Goal: Transaction & Acquisition: Purchase product/service

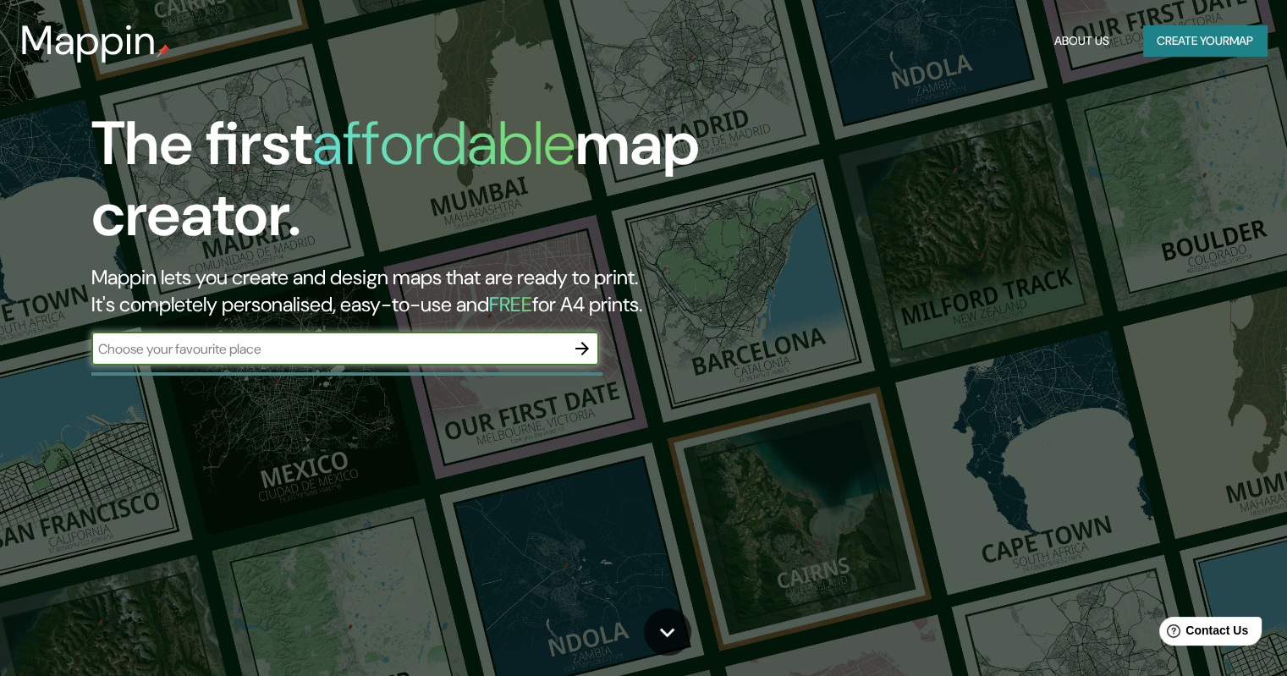
click at [477, 357] on input "text" at bounding box center [328, 348] width 474 height 19
type input "[PERSON_NAME]"
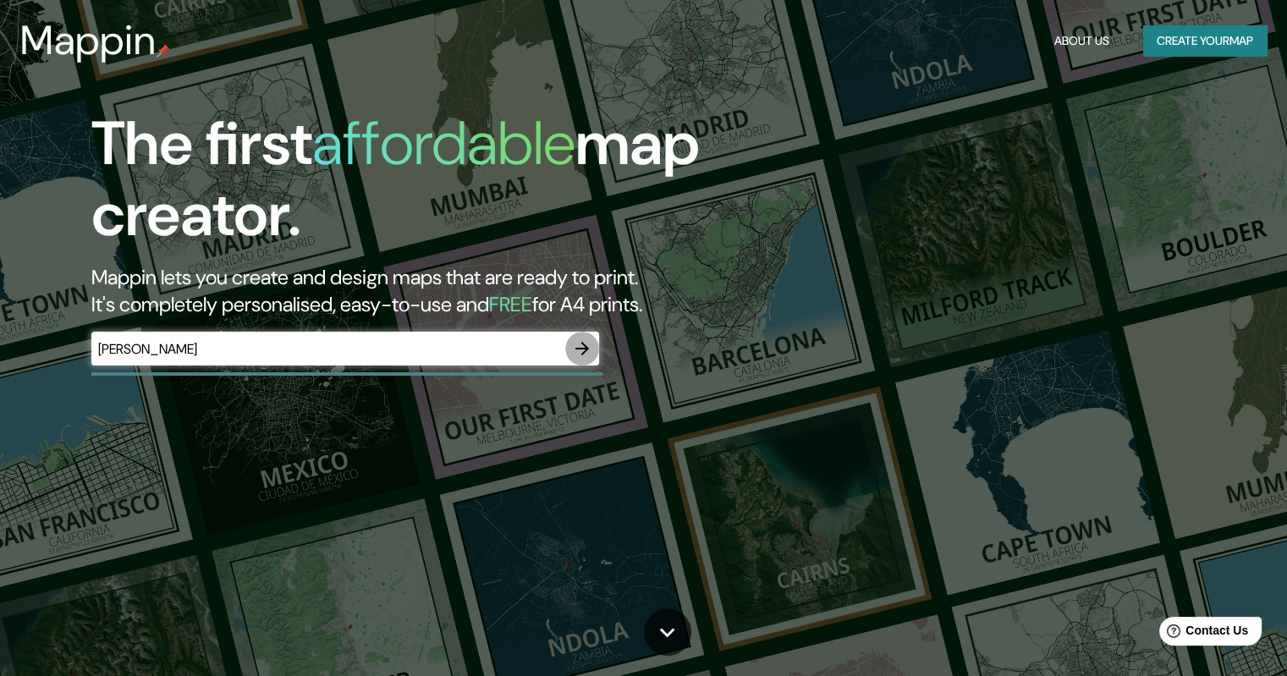
click at [581, 342] on icon "button" at bounding box center [582, 348] width 20 height 20
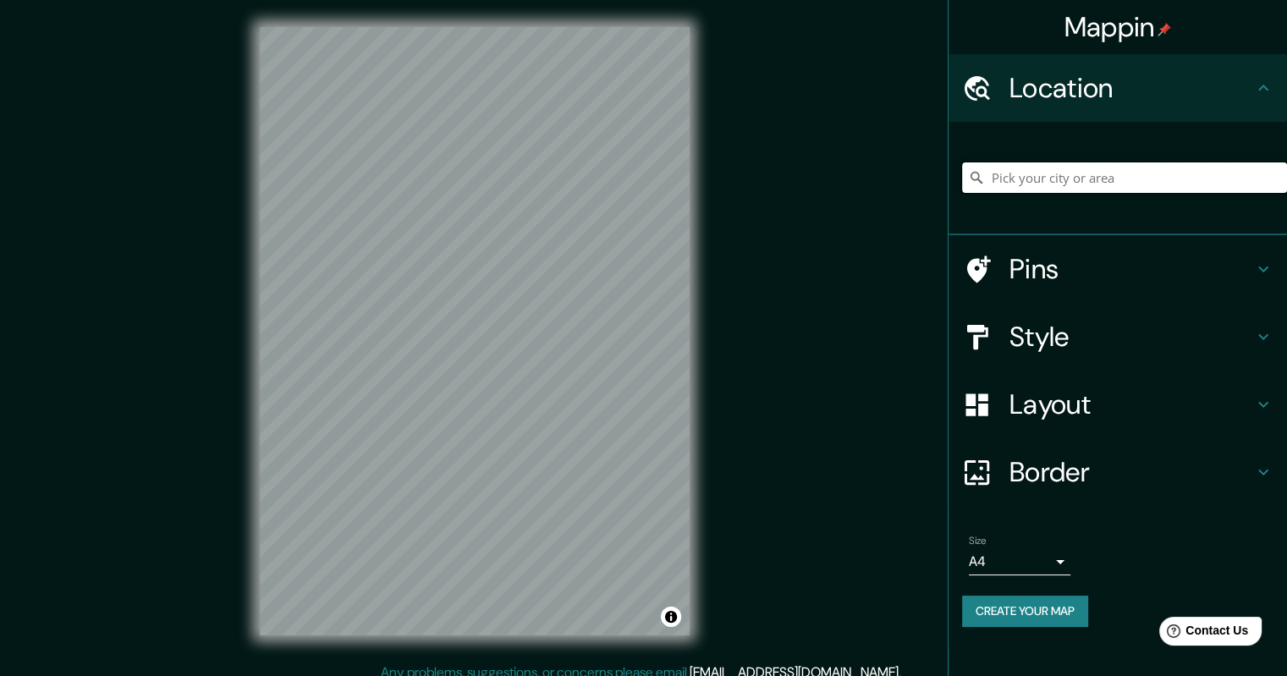
click at [1053, 170] on input "Pick your city or area" at bounding box center [1124, 177] width 325 height 30
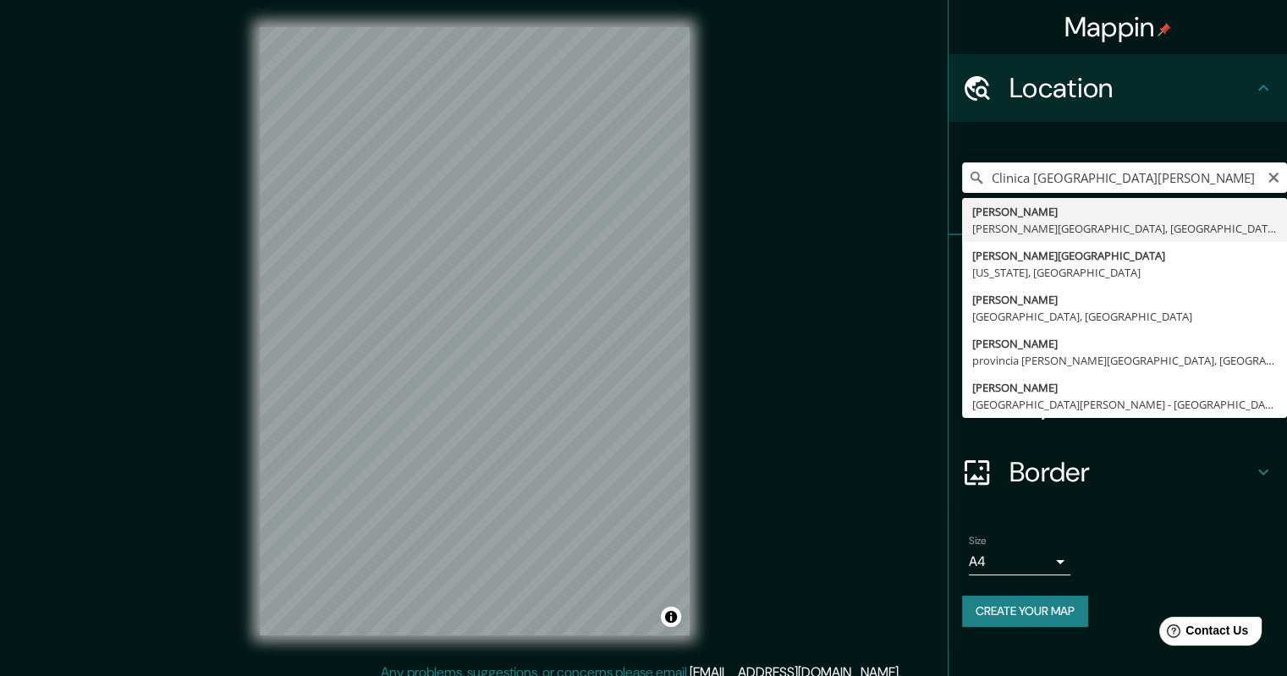
type input "[PERSON_NAME], [PERSON_NAME][GEOGRAPHIC_DATA], [GEOGRAPHIC_DATA]"
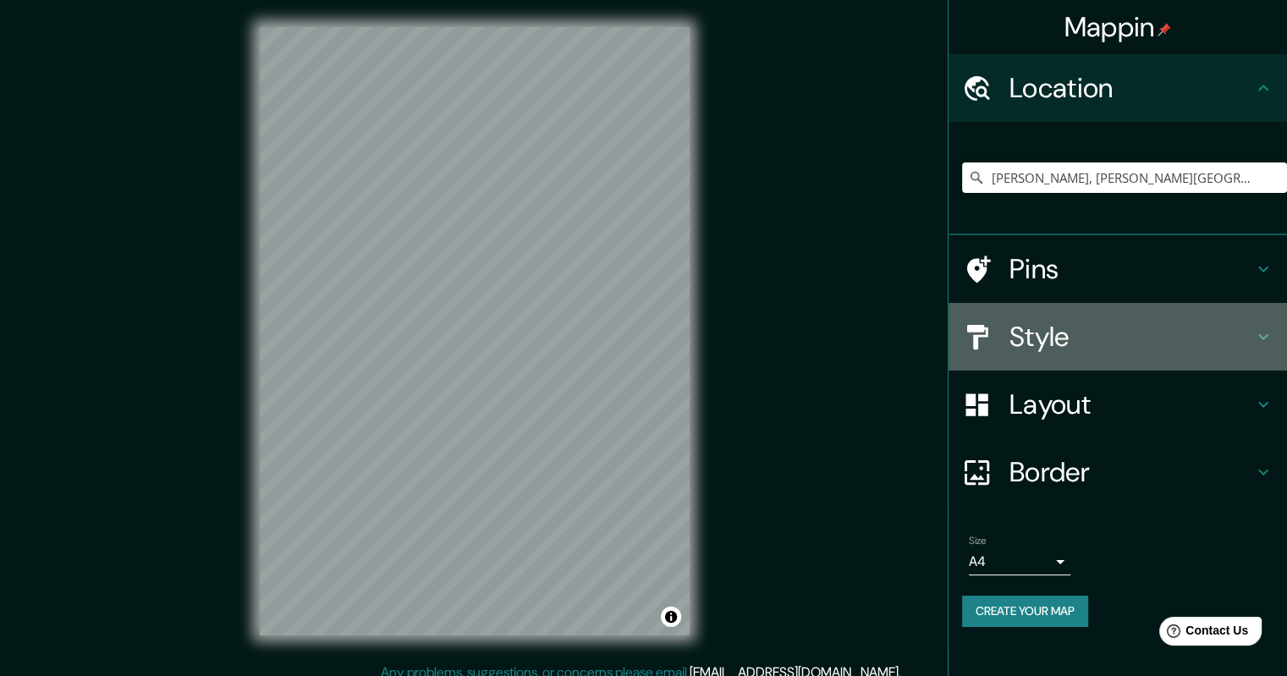
click at [1160, 326] on h4 "Style" at bounding box center [1131, 337] width 244 height 34
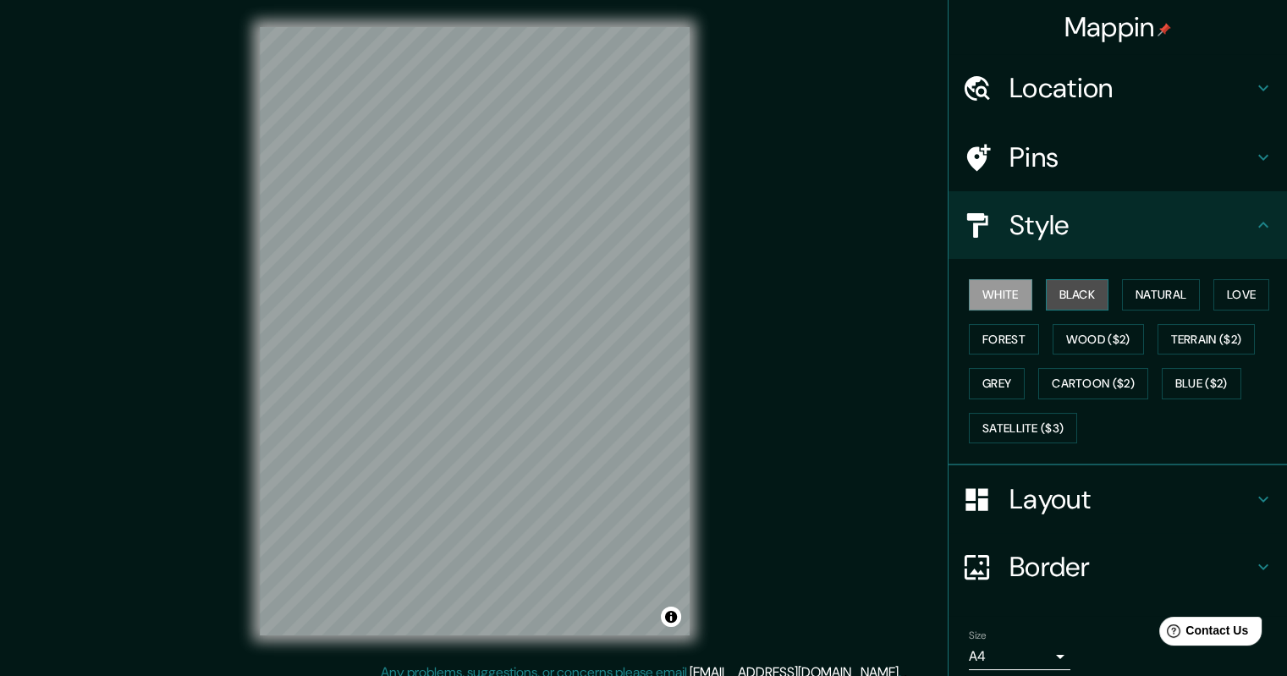
click at [1072, 294] on button "Black" at bounding box center [1077, 294] width 63 height 31
click at [1132, 292] on button "Natural" at bounding box center [1161, 294] width 78 height 31
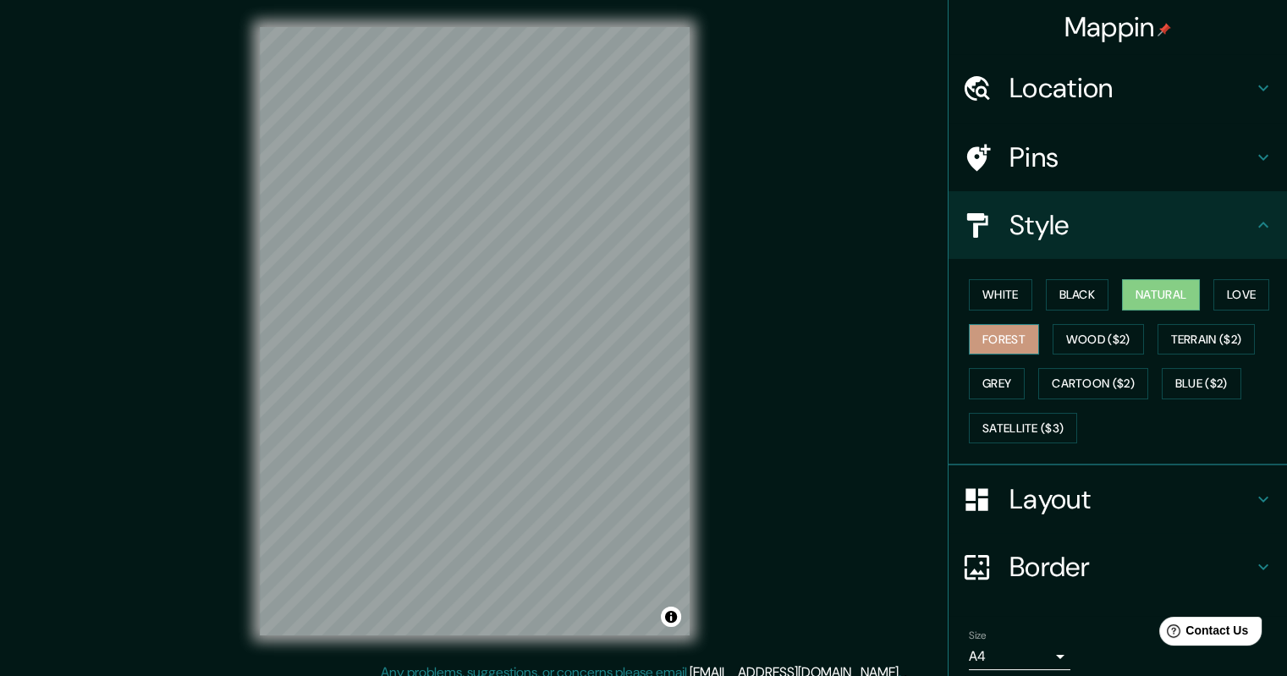
click at [996, 342] on button "Forest" at bounding box center [1004, 339] width 70 height 31
click at [1073, 329] on button "Wood ($2)" at bounding box center [1097, 339] width 91 height 31
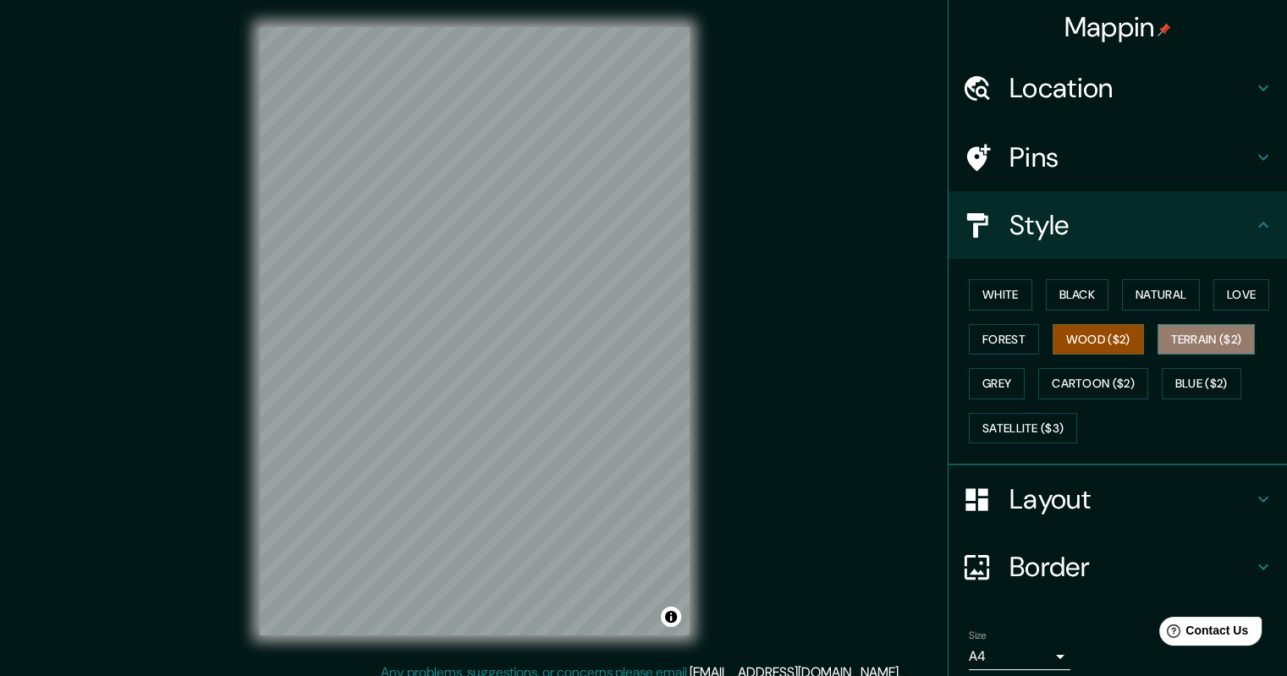
click at [1195, 344] on button "Terrain ($2)" at bounding box center [1206, 339] width 98 height 31
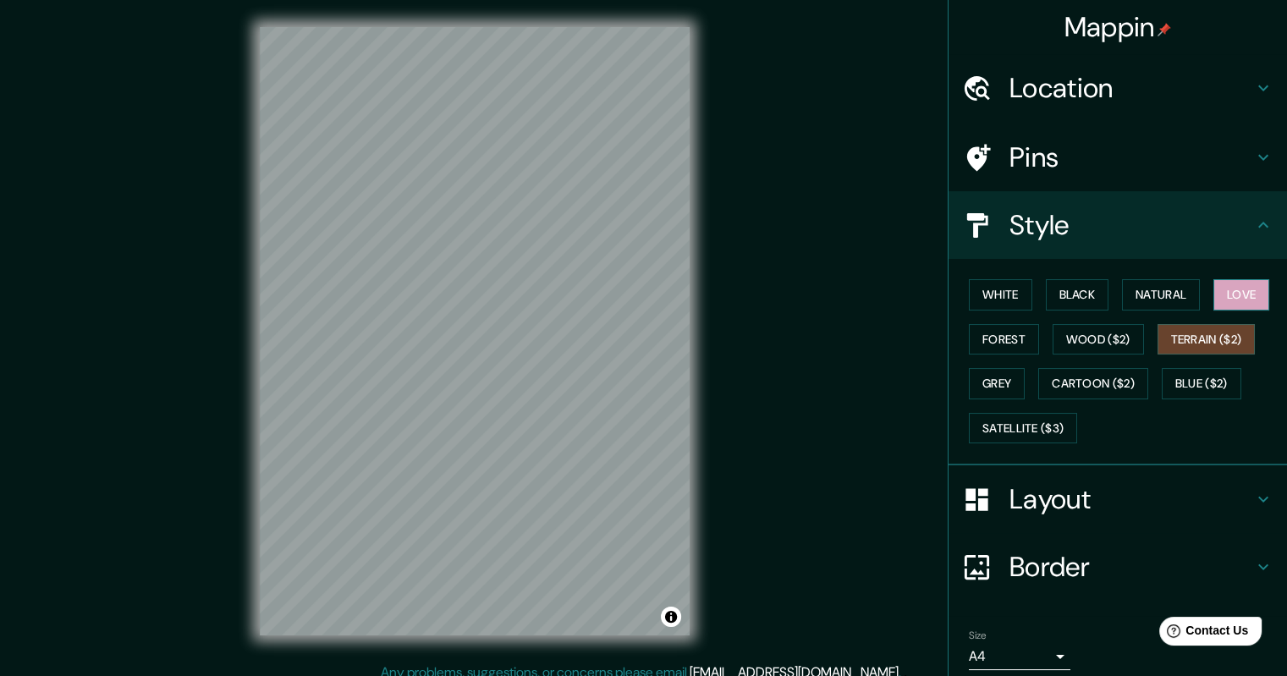
click at [1213, 283] on button "Love" at bounding box center [1241, 294] width 56 height 31
click at [1175, 301] on button "Natural" at bounding box center [1161, 294] width 78 height 31
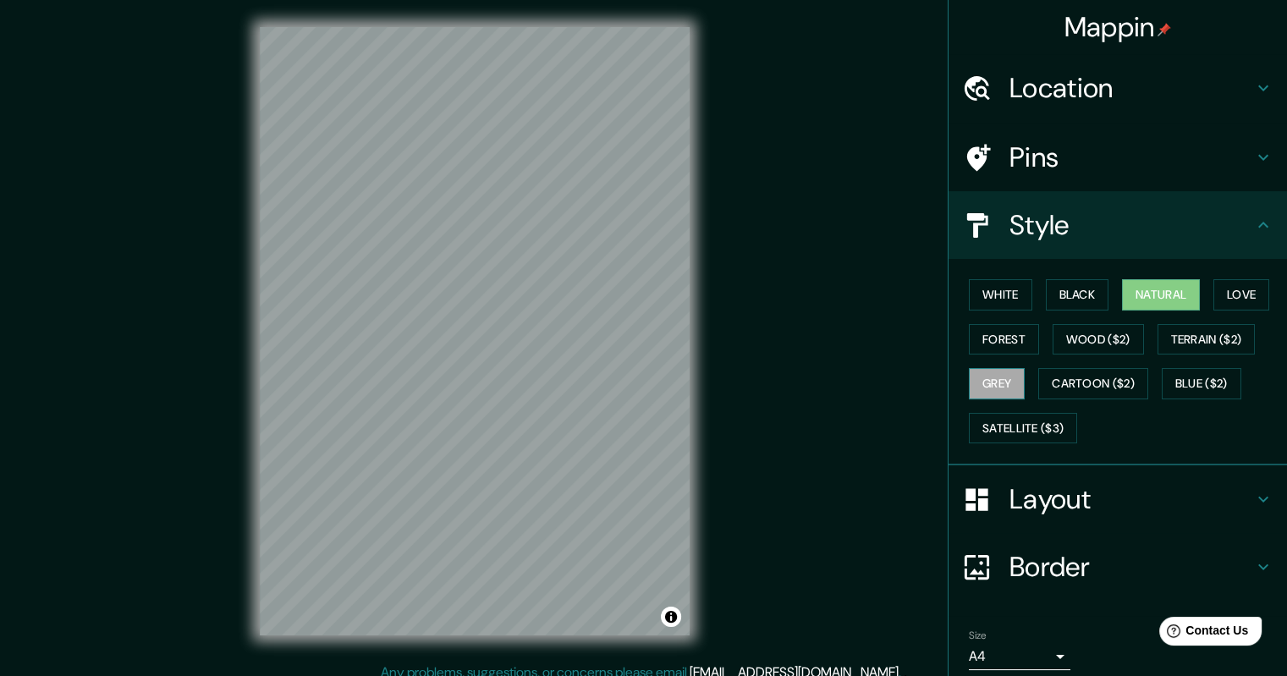
click at [972, 382] on button "Grey" at bounding box center [997, 383] width 56 height 31
click at [1011, 294] on button "White" at bounding box center [1000, 294] width 63 height 31
click at [1188, 152] on h4 "Pins" at bounding box center [1131, 157] width 244 height 34
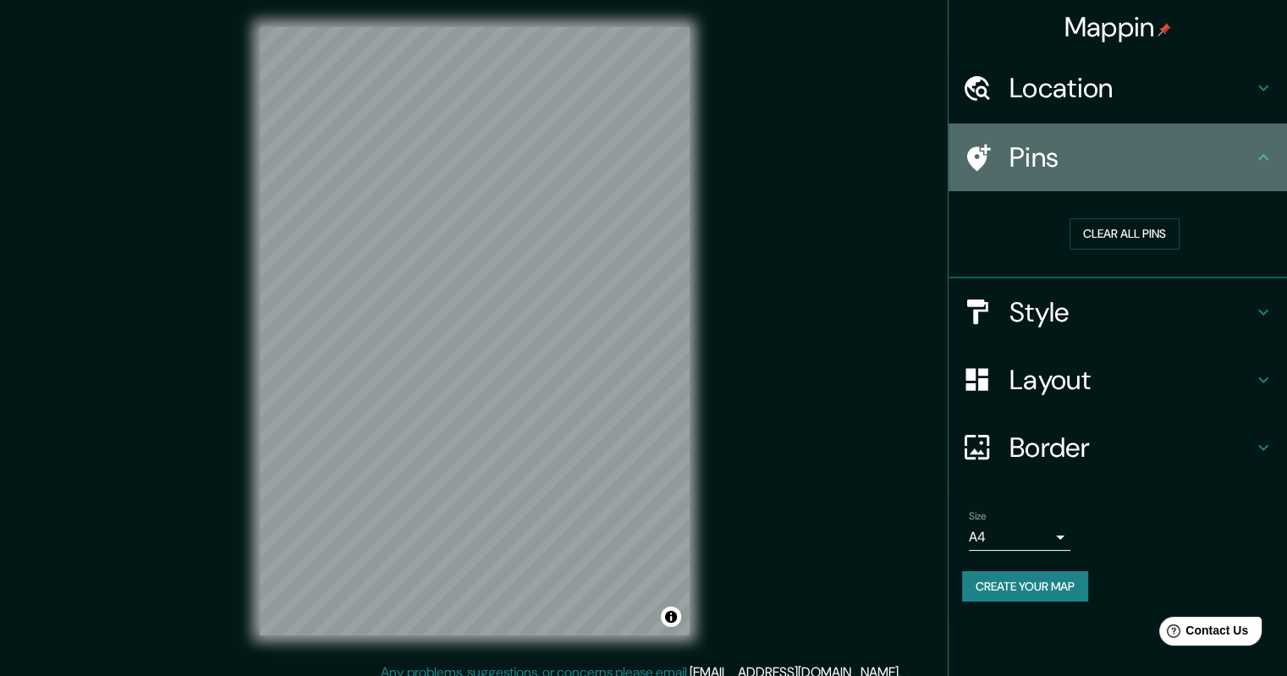
click at [1264, 152] on icon at bounding box center [1263, 157] width 20 height 20
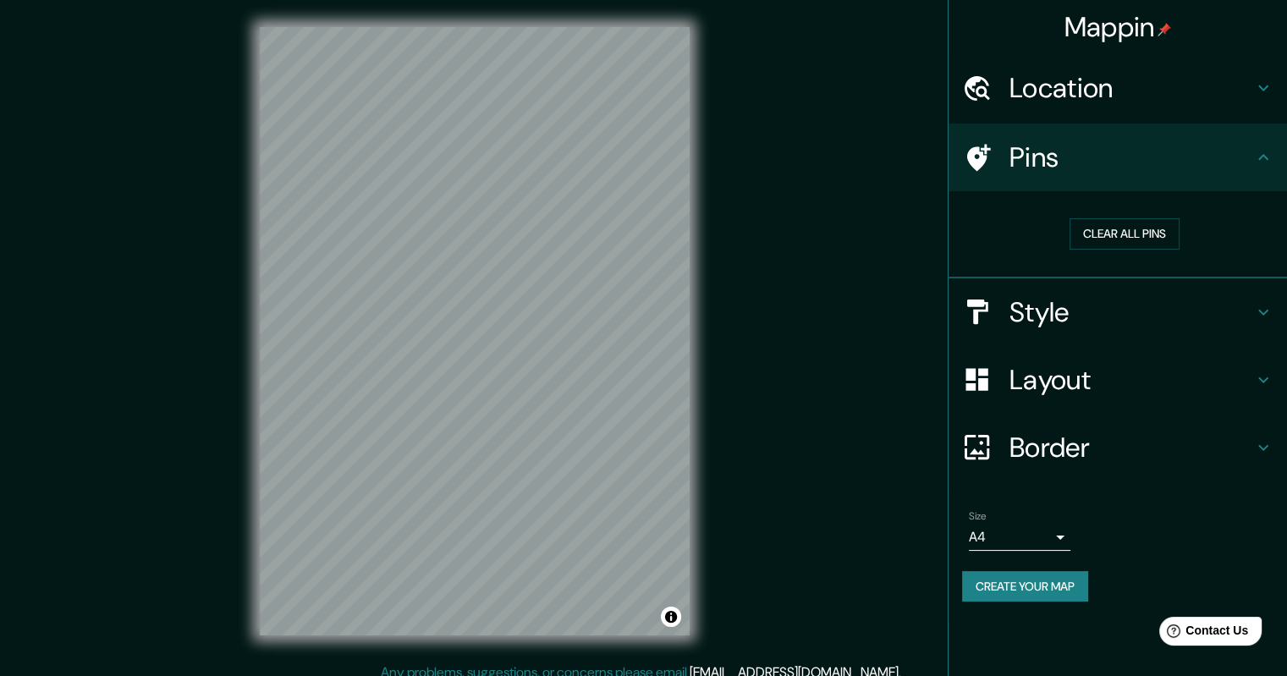
click at [1250, 107] on div "Location" at bounding box center [1117, 88] width 338 height 68
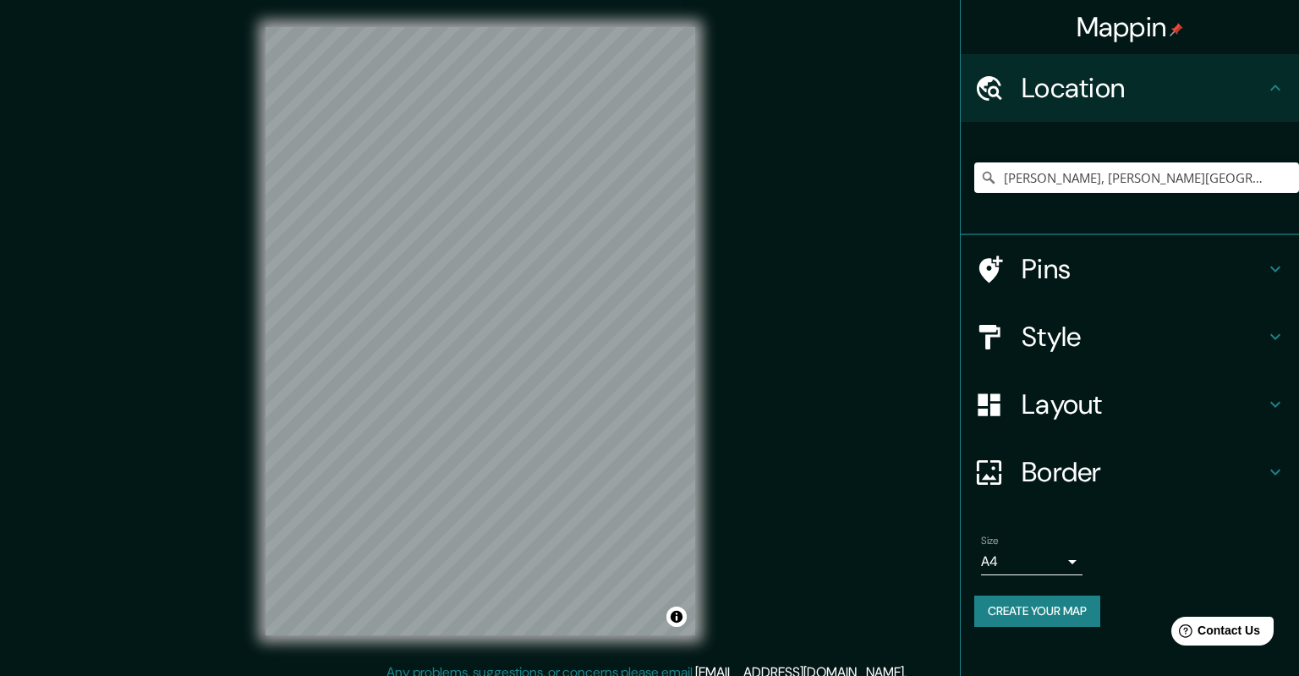
click at [1062, 557] on body "Mappin Location [GEOGRAPHIC_DATA], [PERSON_NAME][GEOGRAPHIC_DATA], [GEOGRAPHIC_…" at bounding box center [649, 338] width 1299 height 676
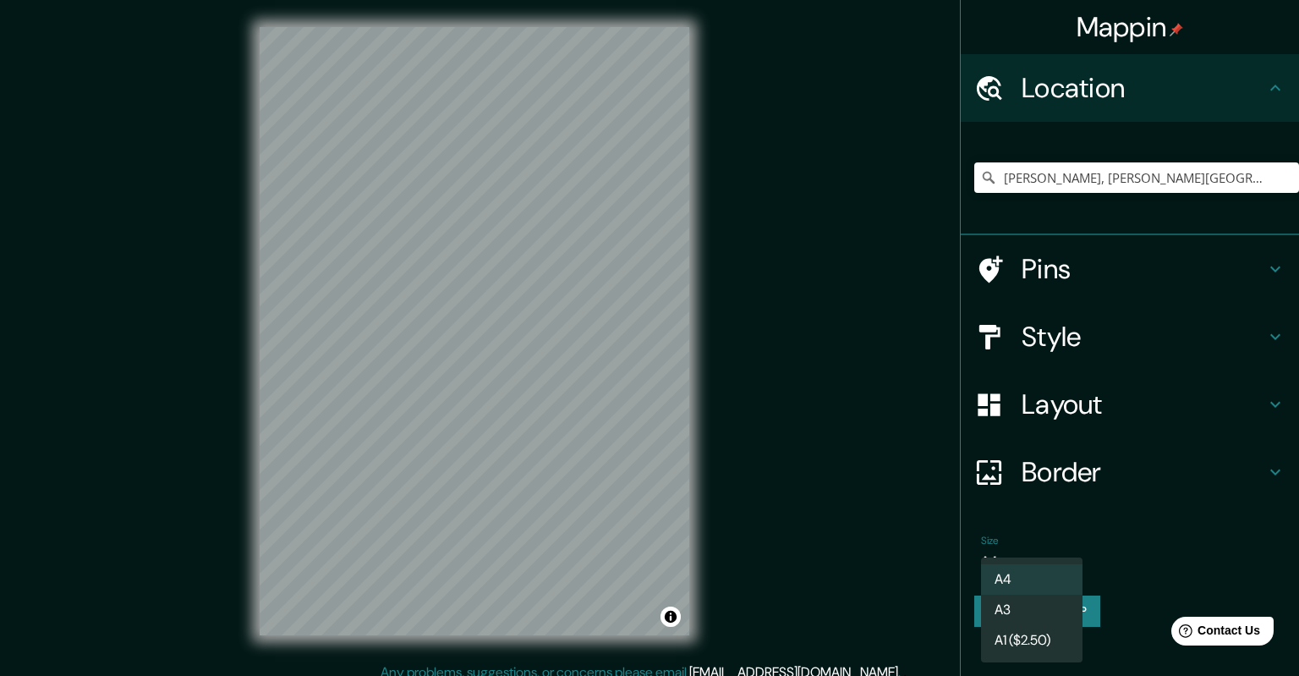
click at [1044, 608] on li "A3" at bounding box center [1032, 610] width 102 height 30
click at [1054, 558] on body "Mappin Location [GEOGRAPHIC_DATA], [PERSON_NAME][GEOGRAPHIC_DATA], [GEOGRAPHIC_…" at bounding box center [649, 338] width 1299 height 676
click at [1021, 579] on li "A4" at bounding box center [1032, 579] width 102 height 30
click at [1047, 560] on body "Mappin Location [GEOGRAPHIC_DATA], [PERSON_NAME][GEOGRAPHIC_DATA], [GEOGRAPHIC_…" at bounding box center [649, 338] width 1299 height 676
click at [1034, 596] on li "A3" at bounding box center [1032, 610] width 102 height 30
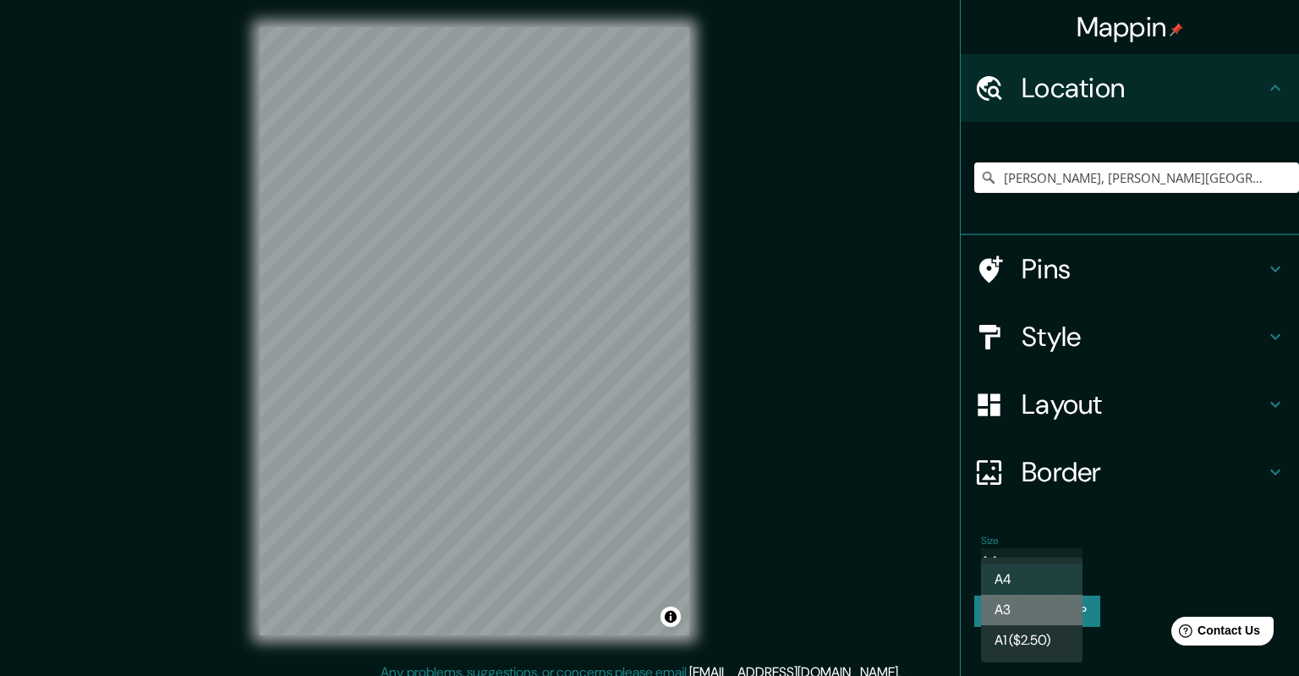
type input "a4"
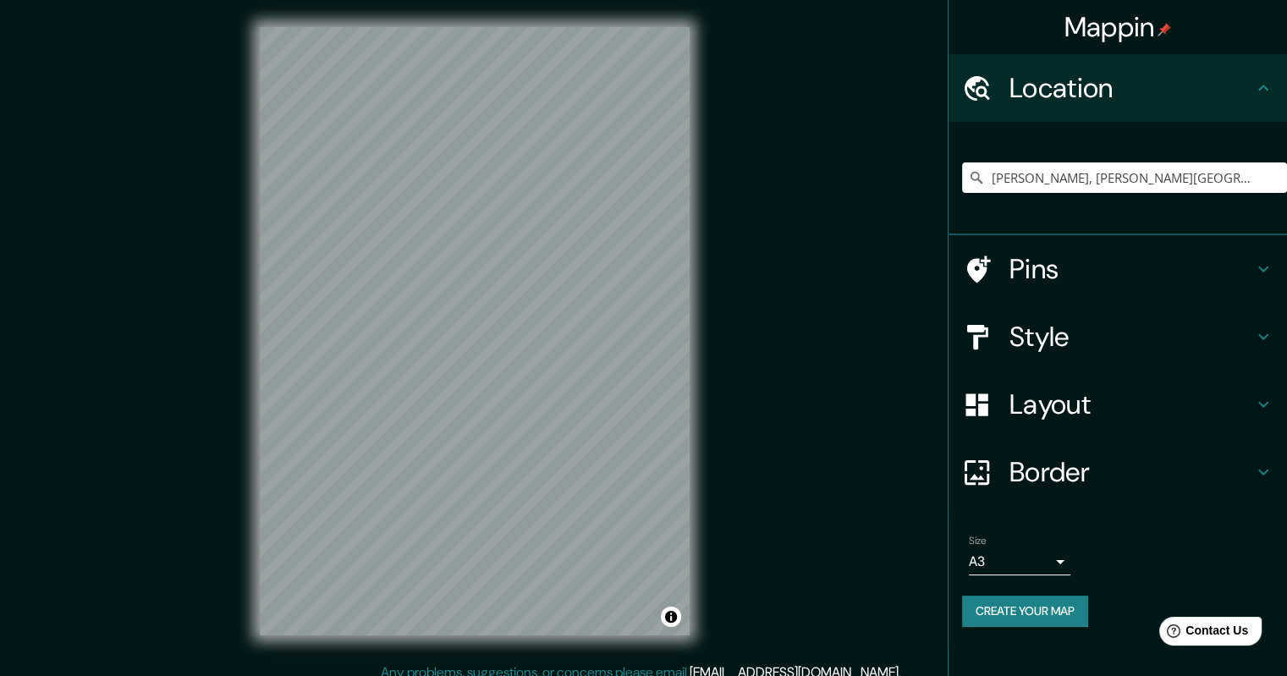
click at [1045, 612] on button "Create your map" at bounding box center [1025, 611] width 126 height 31
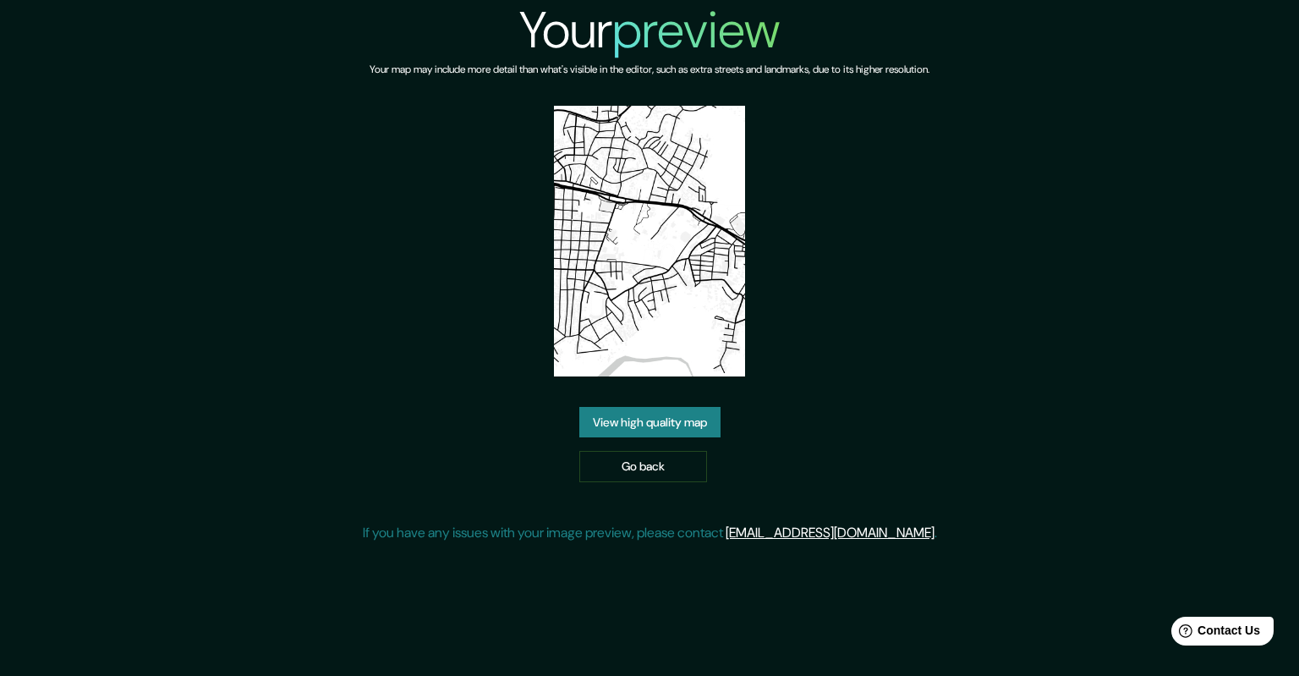
click at [667, 407] on link "View high quality map" at bounding box center [649, 422] width 141 height 31
